Goal: Navigation & Orientation: Go to known website

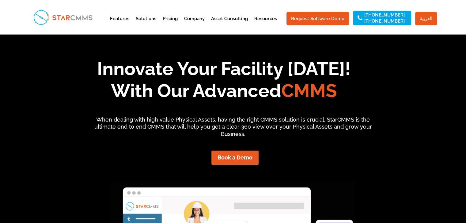
click at [433, 17] on link "العربية" at bounding box center [426, 18] width 22 height 13
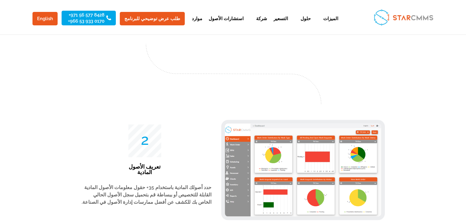
scroll to position [1163, 0]
